Goal: Information Seeking & Learning: Learn about a topic

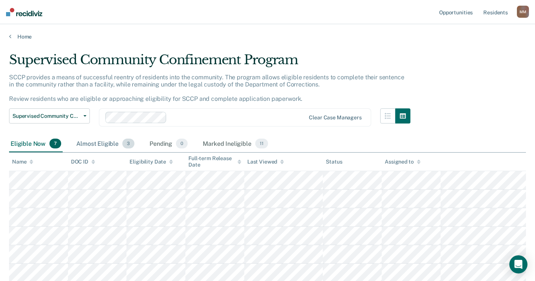
click at [91, 143] on div "Almost Eligible 3" at bounding box center [105, 144] width 61 height 17
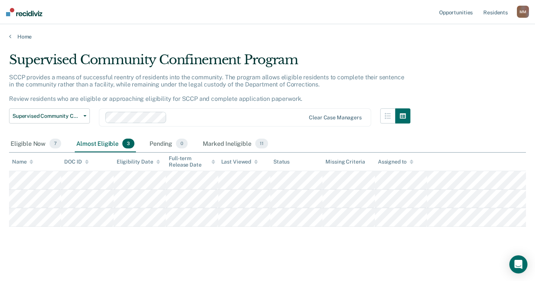
scroll to position [50, 0]
click at [19, 136] on div "Eligible Now 7" at bounding box center [36, 144] width 54 height 17
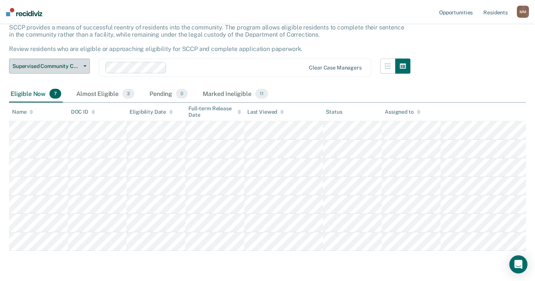
click at [87, 65] on button "Supervised Community Confinement Program" at bounding box center [49, 66] width 81 height 15
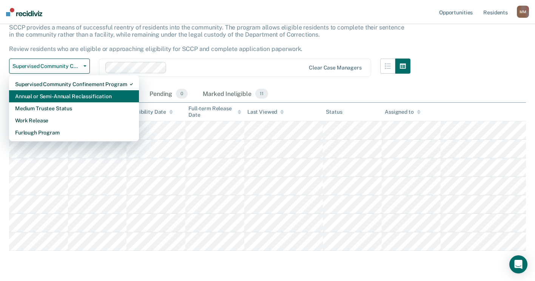
click at [73, 100] on div "Annual or Semi-Annual Reclassification" at bounding box center [74, 96] width 118 height 12
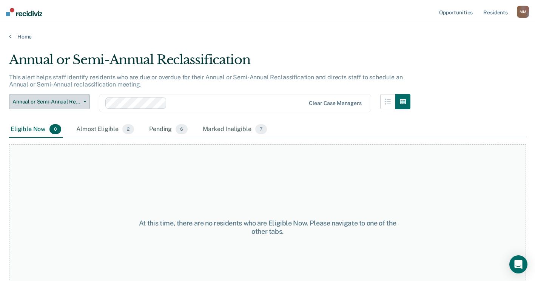
click at [86, 99] on button "Annual or Semi-Annual Reclassification" at bounding box center [49, 101] width 81 height 15
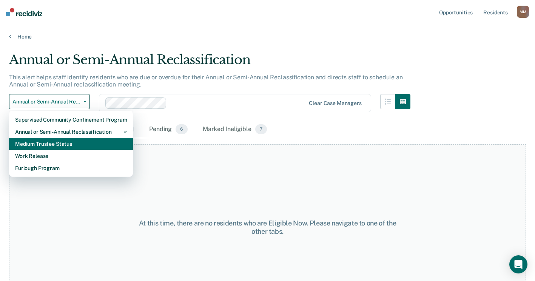
click at [60, 148] on div "Medium Trustee Status" at bounding box center [71, 144] width 112 height 12
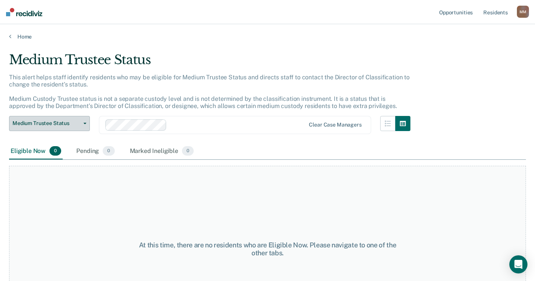
click at [84, 124] on button "Medium Trustee Status" at bounding box center [49, 123] width 81 height 15
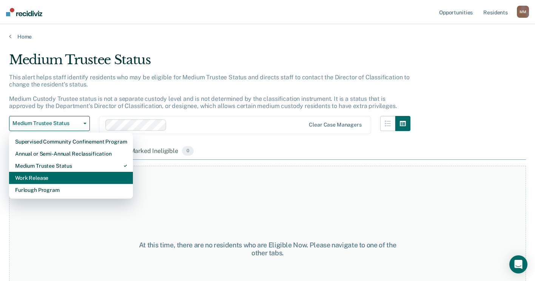
click at [68, 181] on div "Work Release" at bounding box center [71, 178] width 112 height 12
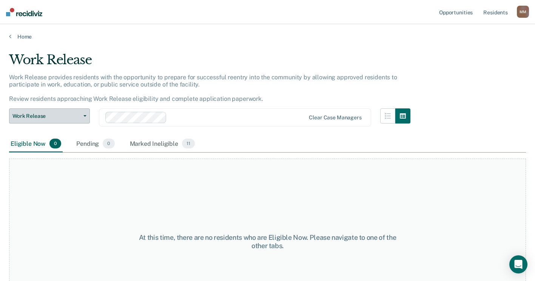
click at [85, 112] on button "Work Release" at bounding box center [49, 115] width 81 height 15
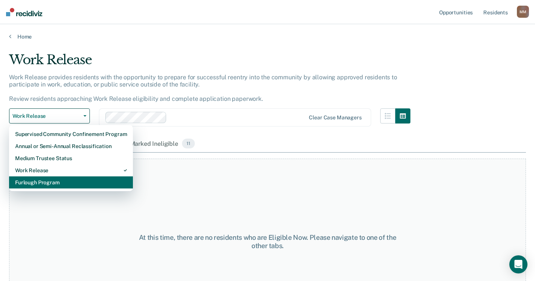
click at [62, 187] on div "Furlough Program" at bounding box center [71, 182] width 112 height 12
